Goal: Information Seeking & Learning: Learn about a topic

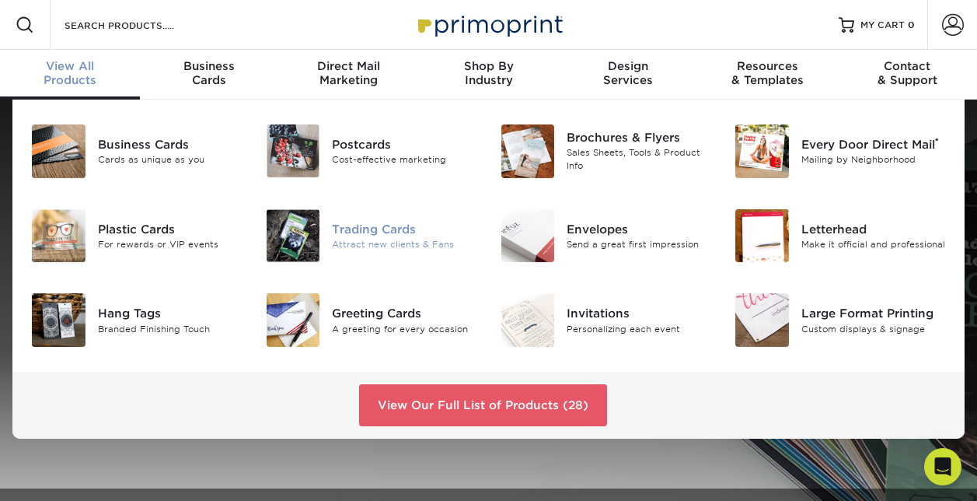
click at [364, 229] on div "Trading Cards" at bounding box center [404, 229] width 145 height 17
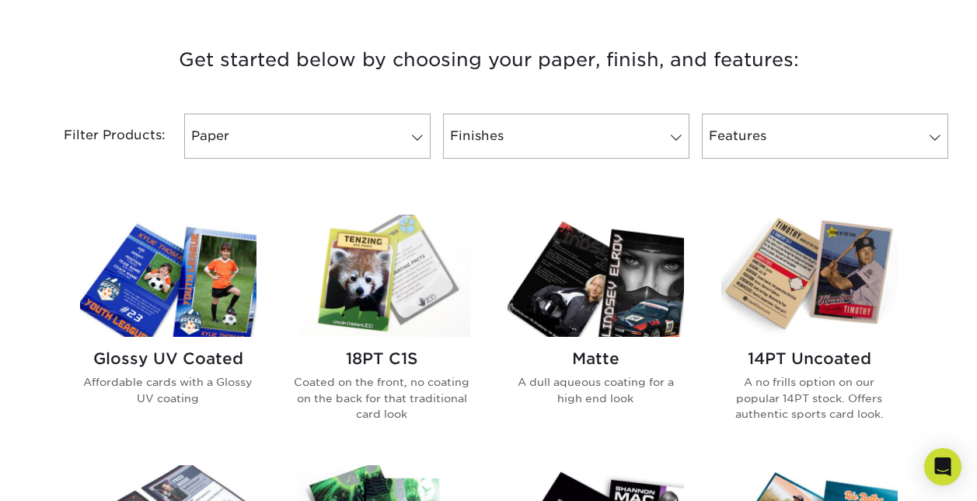
scroll to position [526, 0]
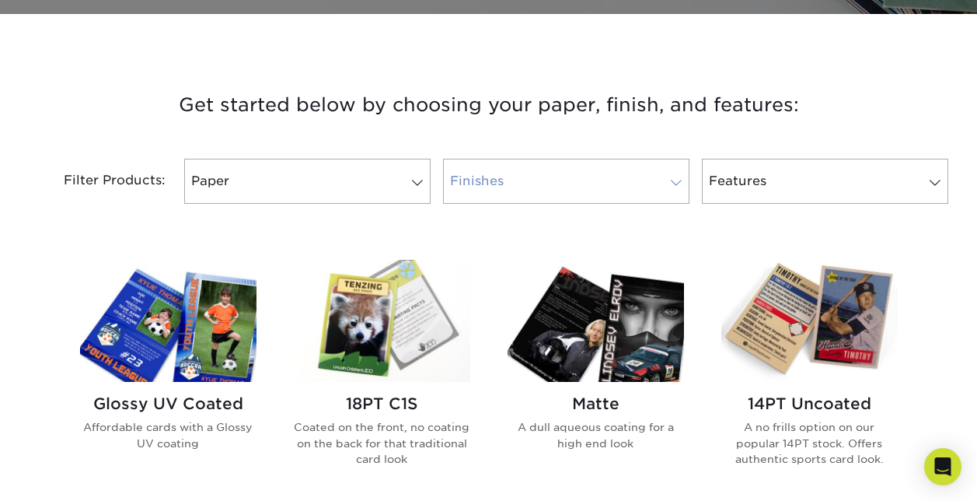
click at [670, 185] on span at bounding box center [677, 183] width 22 height 12
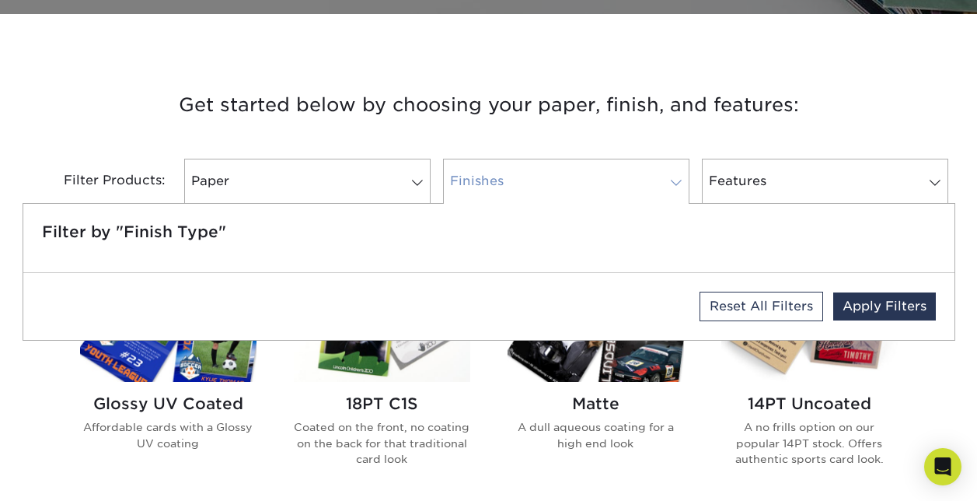
click at [670, 185] on span at bounding box center [677, 183] width 22 height 12
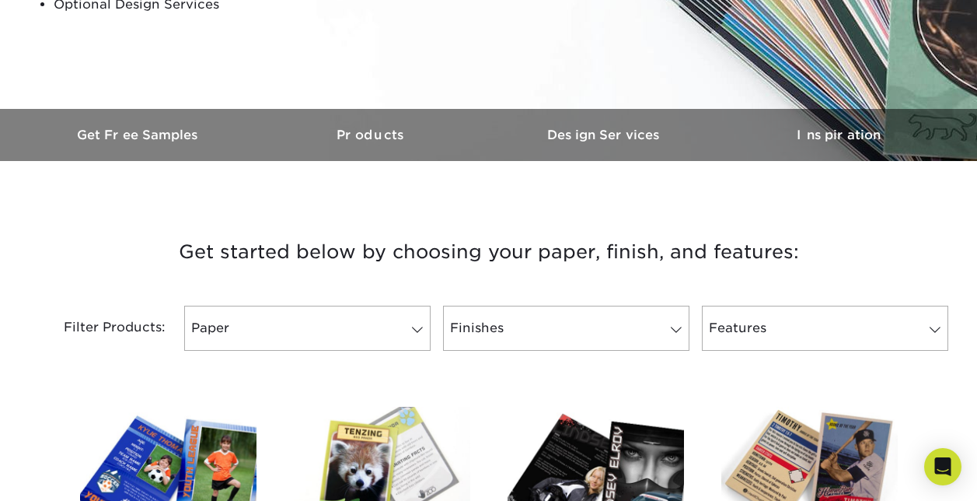
scroll to position [215, 0]
